Goal: Understand process/instructions

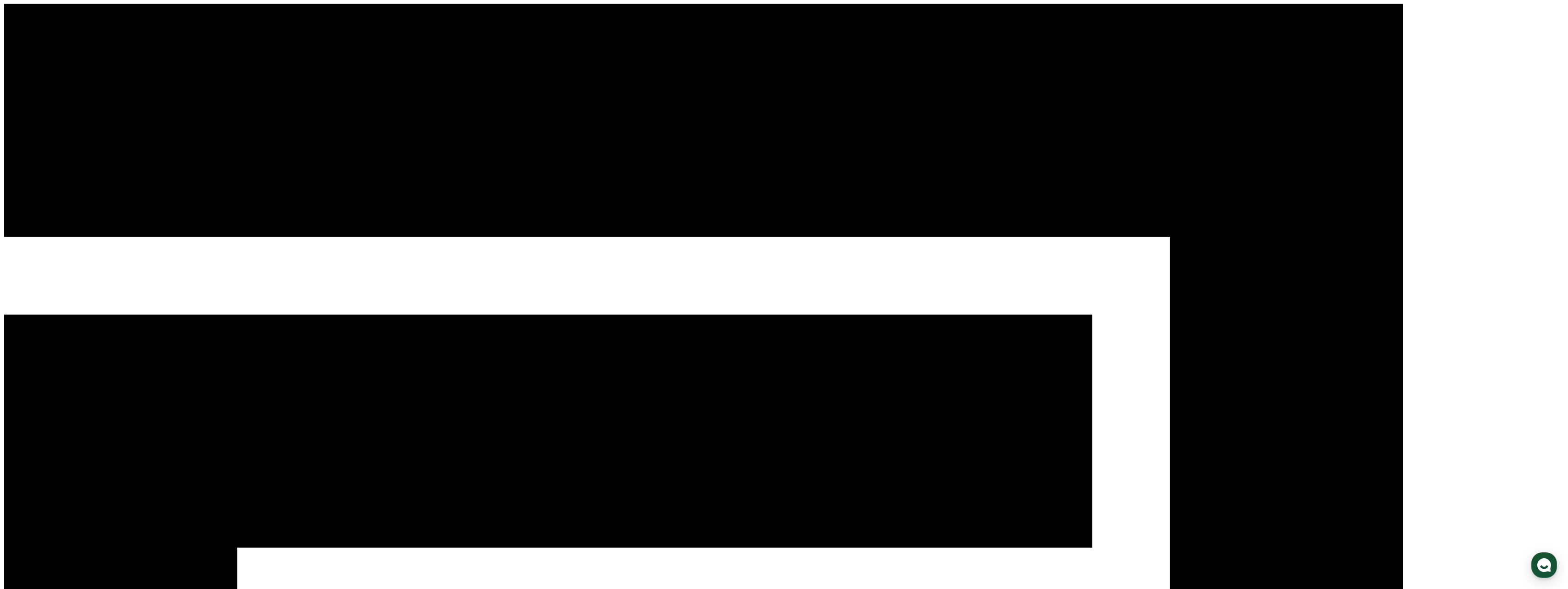
drag, startPoint x: 616, startPoint y: 115, endPoint x: 598, endPoint y: 116, distance: 18.0
drag, startPoint x: 614, startPoint y: 117, endPoint x: 618, endPoint y: 133, distance: 16.5
drag, startPoint x: 618, startPoint y: 133, endPoint x: 607, endPoint y: 131, distance: 11.2
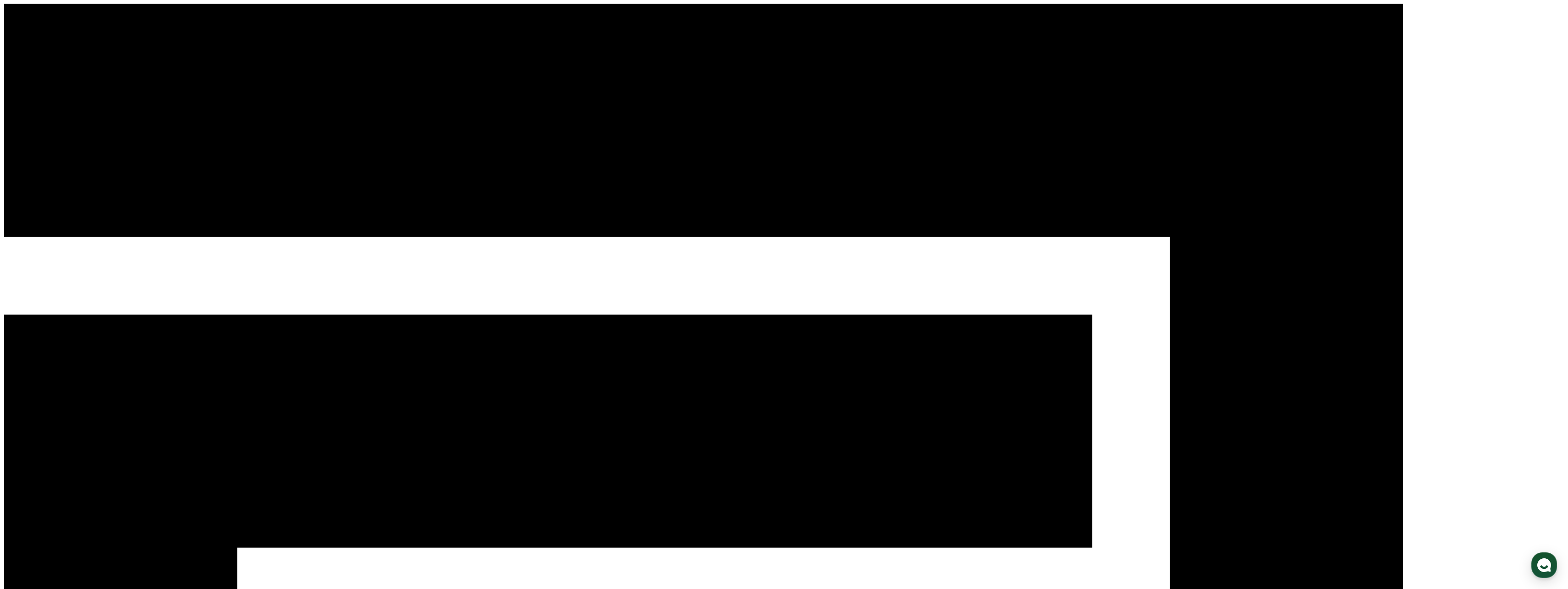
drag, startPoint x: 607, startPoint y: 131, endPoint x: 599, endPoint y: 129, distance: 8.2
drag, startPoint x: 599, startPoint y: 129, endPoint x: 587, endPoint y: 124, distance: 13.0
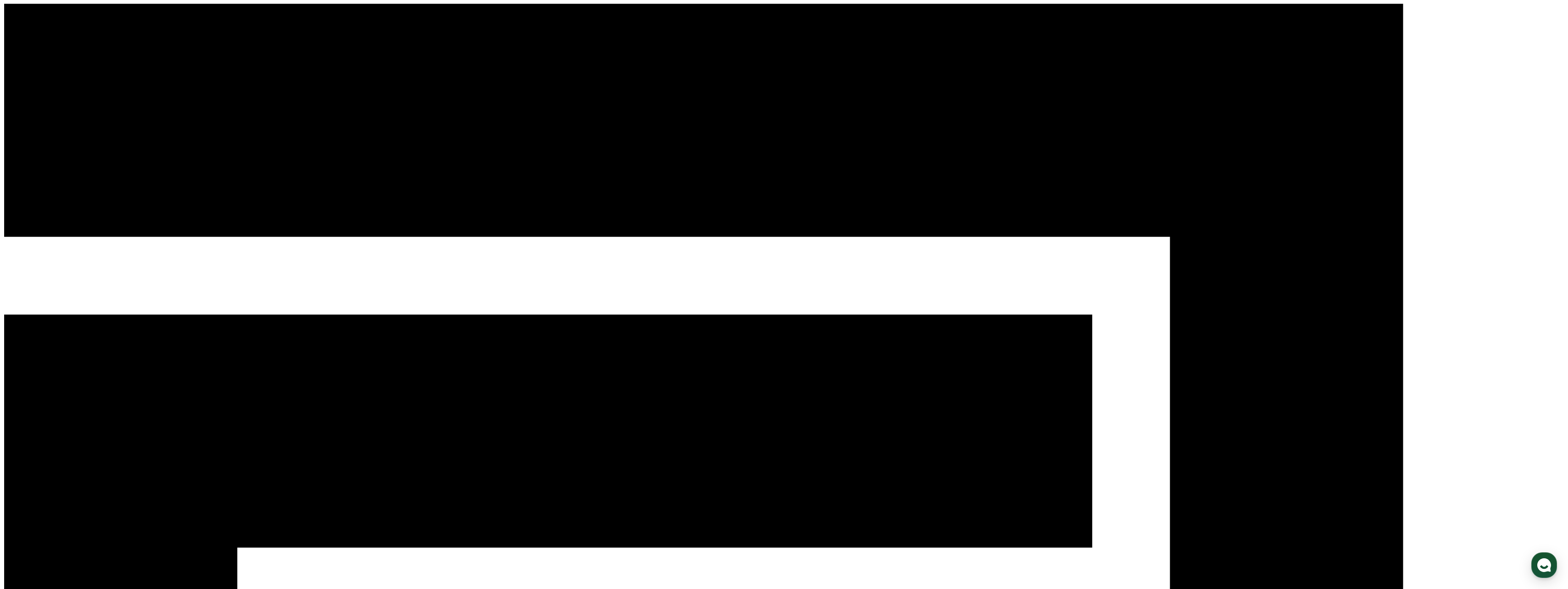
drag, startPoint x: 646, startPoint y: 100, endPoint x: 632, endPoint y: 96, distance: 14.6
